Goal: Task Accomplishment & Management: Manage account settings

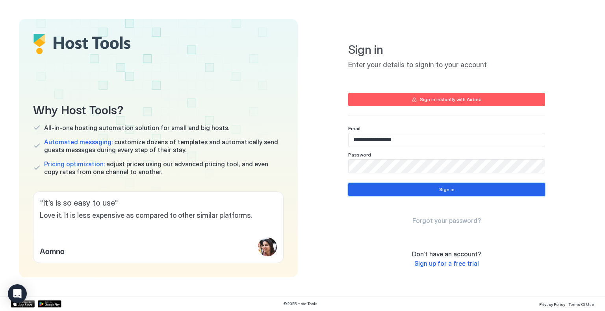
click at [445, 189] on div "Sign in" at bounding box center [446, 189] width 15 height 7
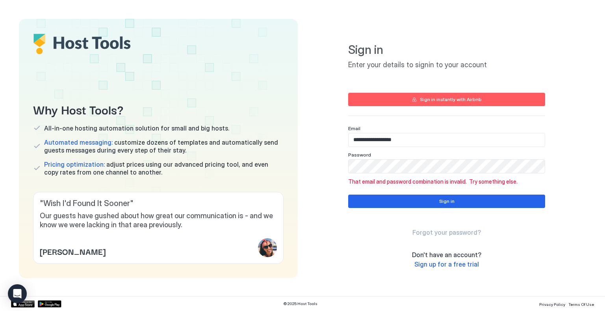
type input "**********"
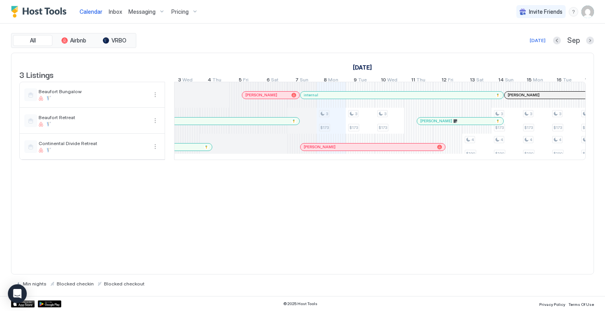
scroll to position [0, 313]
